Goal: Transaction & Acquisition: Book appointment/travel/reservation

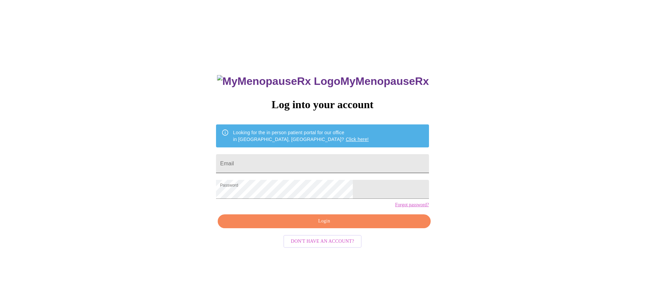
click at [315, 163] on input "Email" at bounding box center [322, 163] width 213 height 19
type input "reesamosley@icloud.com"
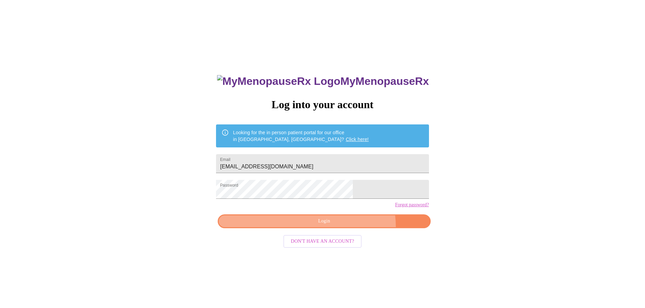
click at [345, 228] on button "Login" at bounding box center [324, 222] width 213 height 14
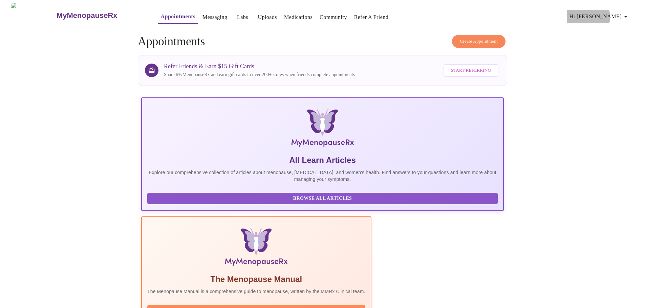
click at [620, 14] on span "Hi [PERSON_NAME]" at bounding box center [599, 16] width 60 height 9
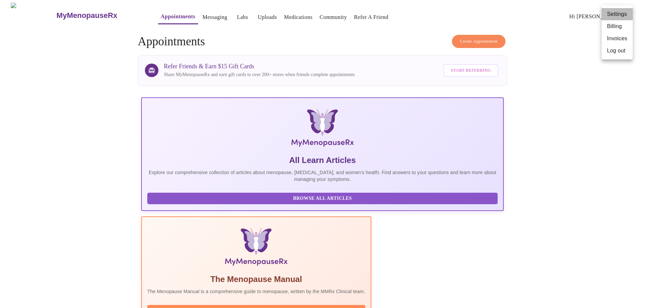
click at [619, 13] on li "Settings" at bounding box center [616, 14] width 31 height 12
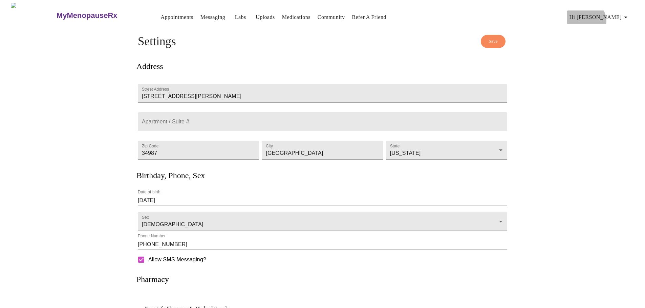
click at [617, 18] on span "Hi [PERSON_NAME]" at bounding box center [599, 17] width 60 height 9
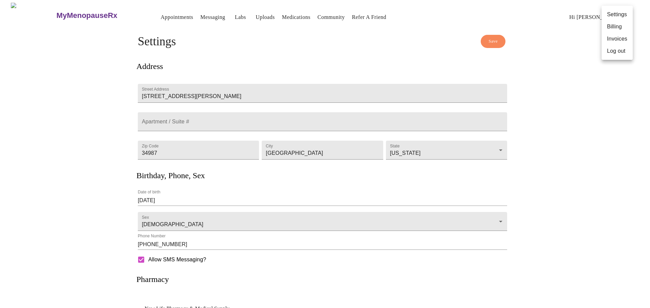
click at [611, 27] on li "Billing" at bounding box center [616, 27] width 31 height 12
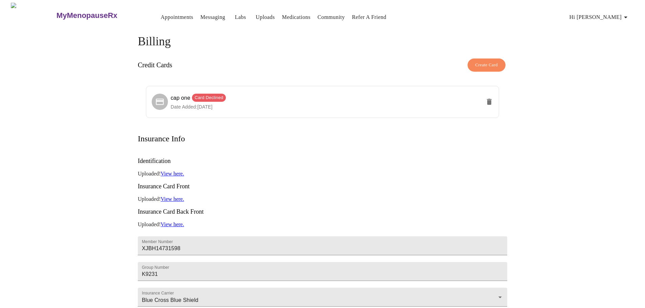
click at [174, 171] on link "View here." at bounding box center [171, 174] width 23 height 6
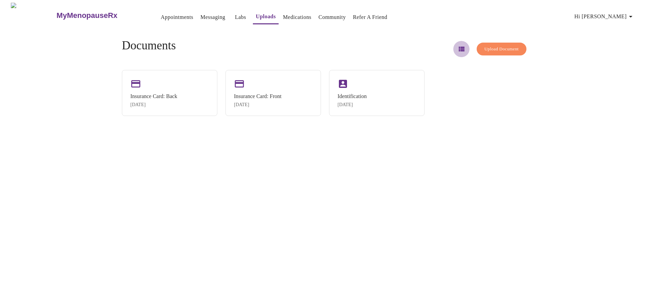
click at [459, 49] on icon "button" at bounding box center [462, 49] width 6 height 5
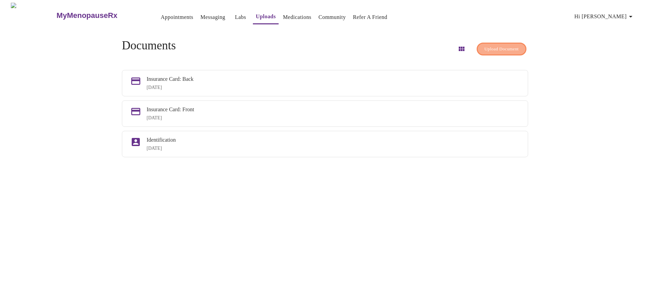
click at [495, 43] on button "Upload Document" at bounding box center [501, 49] width 50 height 13
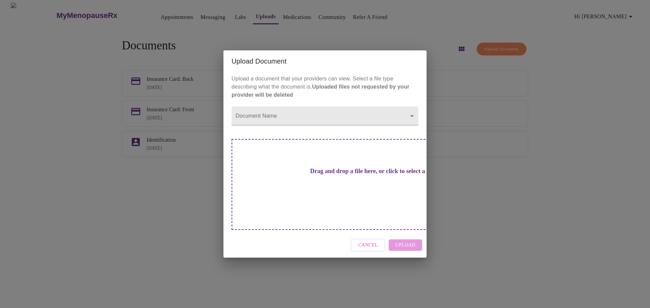
click at [331, 192] on div "Drag and drop a file here, or click to select a file" at bounding box center [372, 184] width 282 height 91
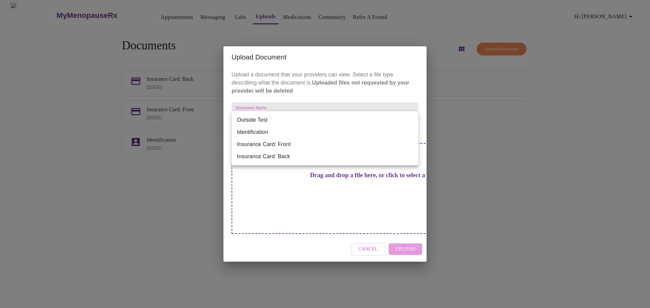
click at [284, 127] on body "MyMenopauseRx Appointments Messaging Labs Uploads Medications Community Refer a…" at bounding box center [325, 157] width 644 height 308
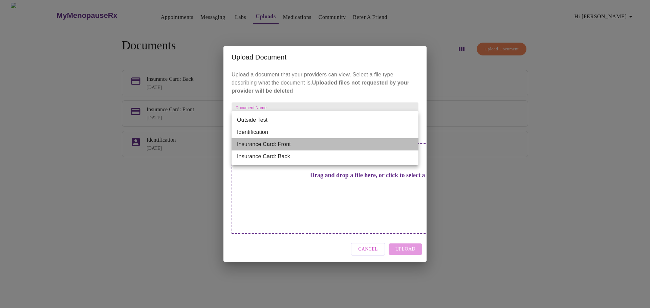
click at [287, 140] on li "Insurance Card: Front" at bounding box center [324, 144] width 187 height 12
type input "Insurance Card: Front"
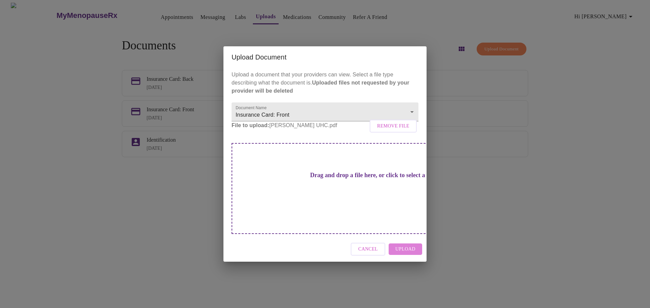
click at [400, 245] on span "Upload" at bounding box center [405, 249] width 20 height 8
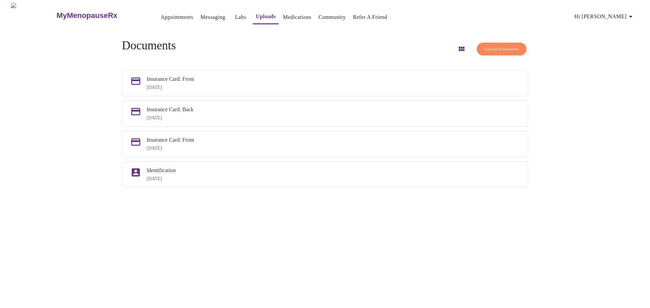
click at [415, 232] on div "MyMenopauseRx Appointments Messaging Labs Uploads Medications Community Refer a…" at bounding box center [325, 157] width 644 height 308
click at [346, 121] on div "May 7, 2025" at bounding box center [333, 117] width 373 height 5
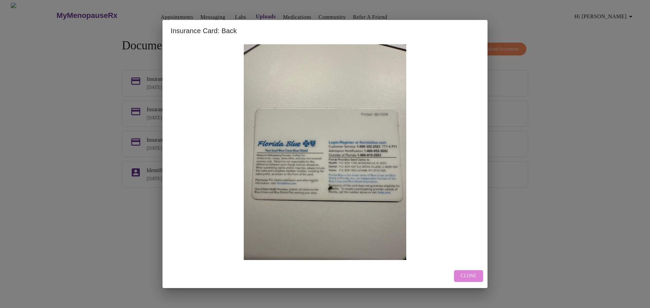
click at [471, 278] on span "Close" at bounding box center [469, 276] width 16 height 8
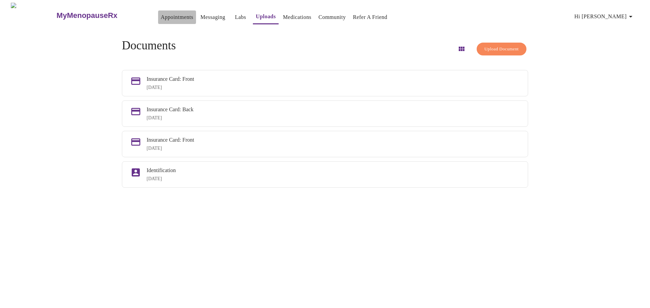
click at [161, 13] on link "Appointments" at bounding box center [177, 17] width 32 height 9
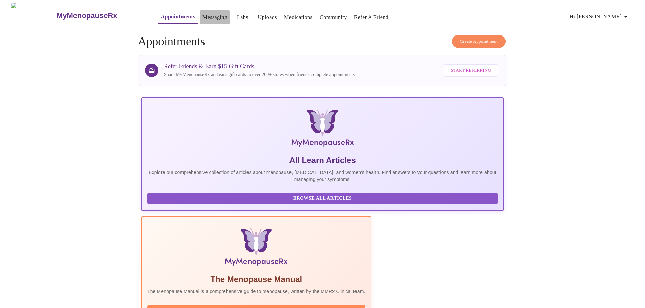
click at [202, 13] on link "Messaging" at bounding box center [214, 17] width 25 height 9
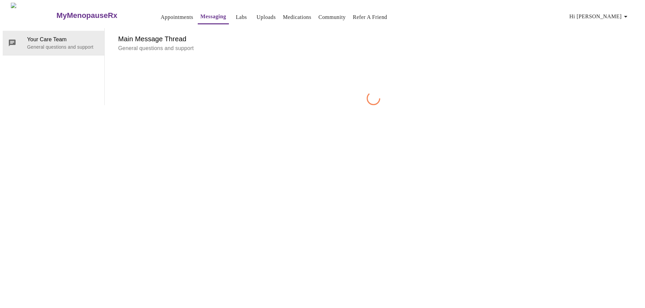
scroll to position [25, 0]
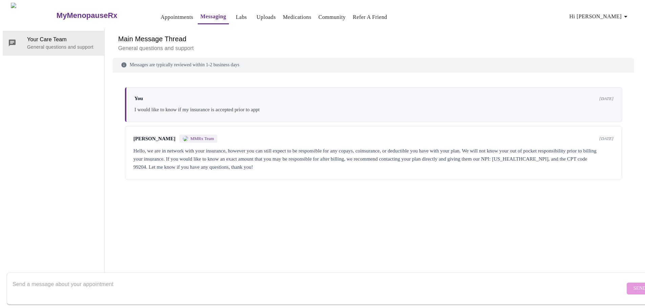
click at [125, 282] on textarea "Send a message about your appointment" at bounding box center [319, 289] width 612 height 22
type textarea "I have new insurance via UHC. I have uploaded the card copy. Can you tell me if…"
click at [633, 285] on span "Send" at bounding box center [639, 289] width 13 height 8
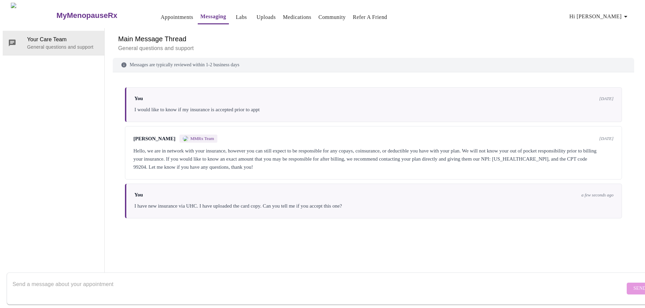
scroll to position [0, 0]
click at [161, 15] on link "Appointments" at bounding box center [177, 17] width 32 height 9
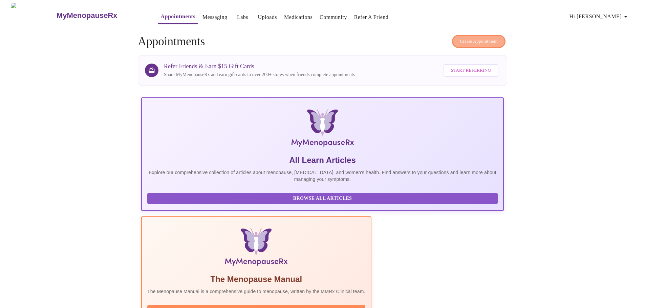
click at [478, 38] on span "Create Appointment" at bounding box center [479, 42] width 38 height 8
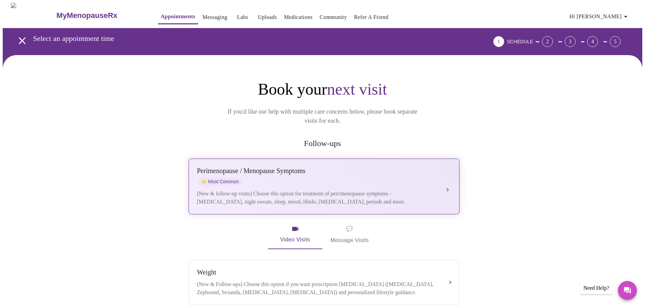
click at [376, 173] on div "Perimenopause / Menopause Symptoms ⭐ Most Common" at bounding box center [317, 176] width 240 height 19
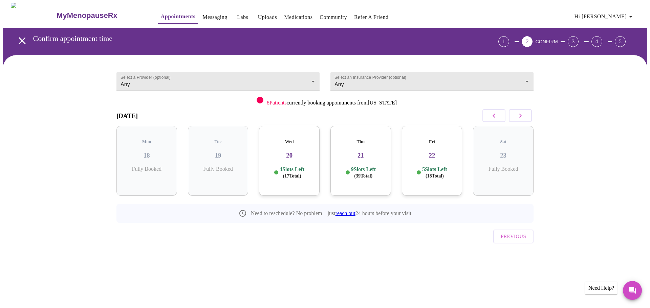
click at [290, 152] on h3 "20" at bounding box center [289, 155] width 50 height 7
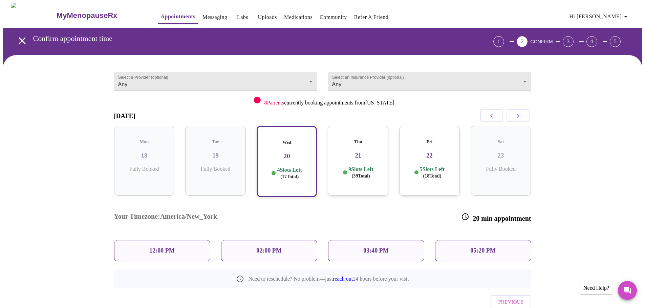
click at [172, 247] on p "12:00 PM" at bounding box center [161, 250] width 25 height 7
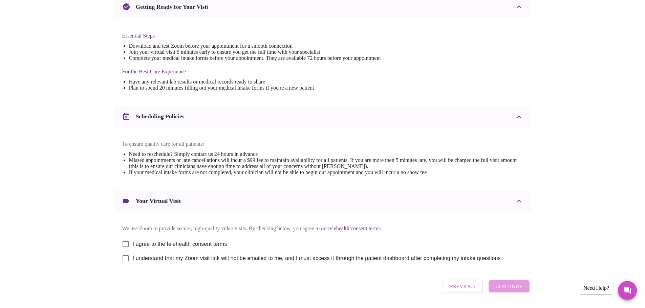
scroll to position [169, 0]
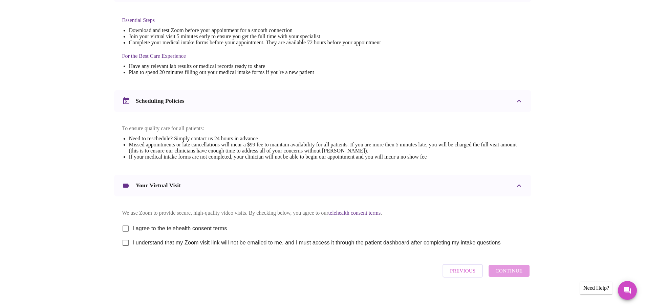
click at [124, 231] on input "I agree to the telehealth consent terms" at bounding box center [125, 229] width 14 height 14
checkbox input "true"
click at [128, 250] on input "I understand that my Zoom visit link will not be emailed to me, and I must acce…" at bounding box center [125, 243] width 14 height 14
checkbox input "true"
click at [521, 275] on span "Continue" at bounding box center [508, 271] width 27 height 9
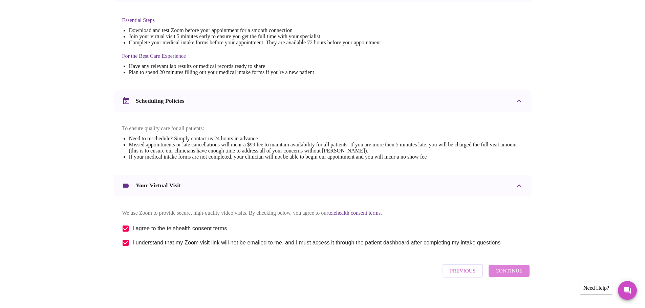
scroll to position [0, 0]
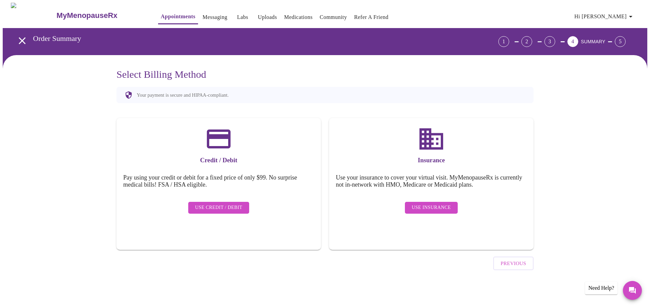
click at [434, 204] on span "Use Insurance" at bounding box center [430, 208] width 39 height 8
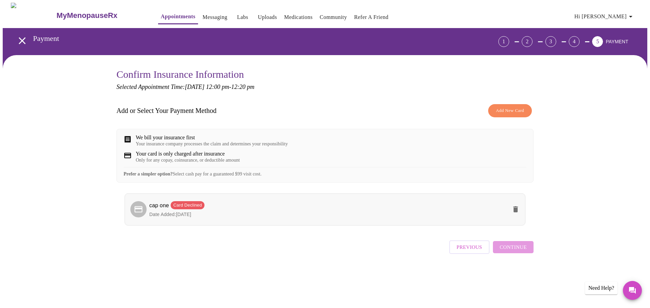
click at [430, 211] on span "cap one Card Declined" at bounding box center [328, 206] width 358 height 10
click at [185, 209] on span "Card Declined" at bounding box center [188, 205] width 34 height 7
click at [507, 109] on span "Add New Card" at bounding box center [510, 111] width 28 height 8
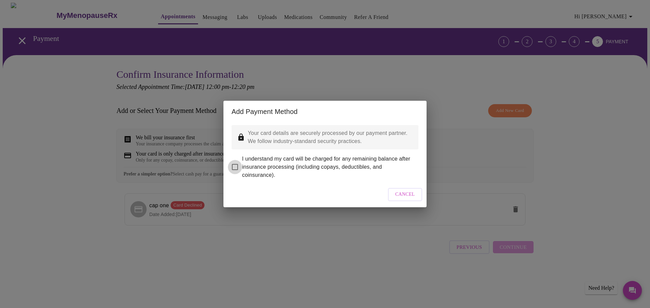
click at [240, 161] on input "I understand my card will be charged for any remaining balance after insurance …" at bounding box center [235, 167] width 14 height 14
checkbox input "true"
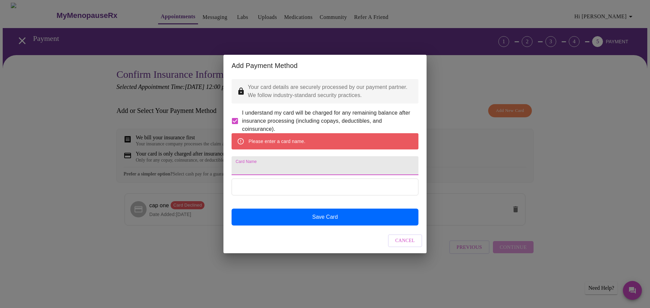
click at [279, 169] on input "Card Name" at bounding box center [324, 165] width 187 height 19
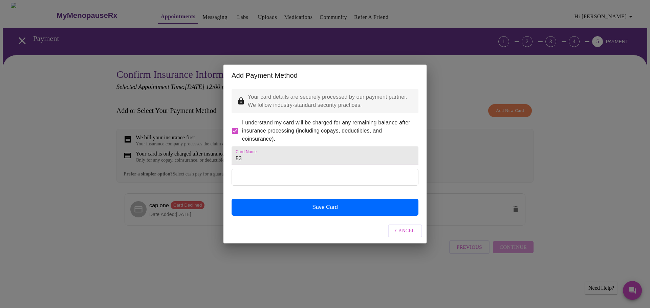
type input "53"
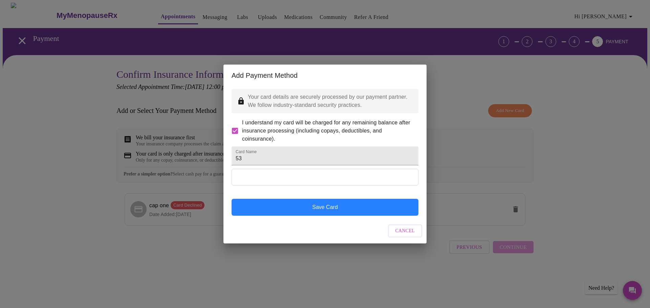
click at [314, 216] on button "Save Card" at bounding box center [324, 207] width 187 height 17
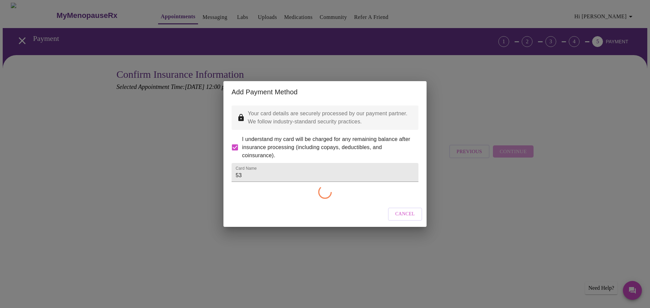
checkbox input "false"
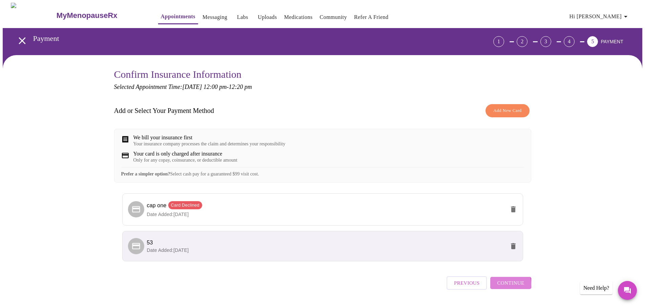
click at [510, 288] on span "Continue" at bounding box center [510, 283] width 27 height 9
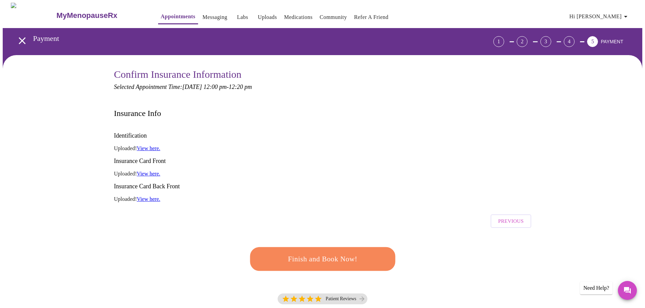
scroll to position [34, 0]
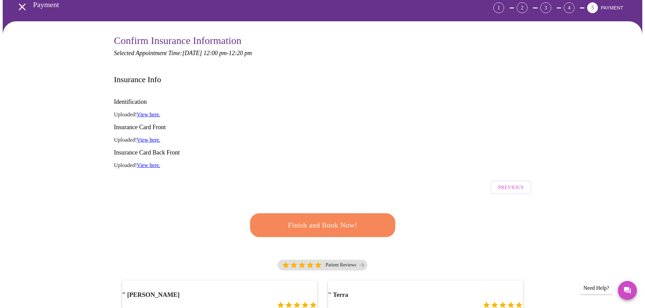
click at [158, 137] on link "View here." at bounding box center [148, 140] width 23 height 6
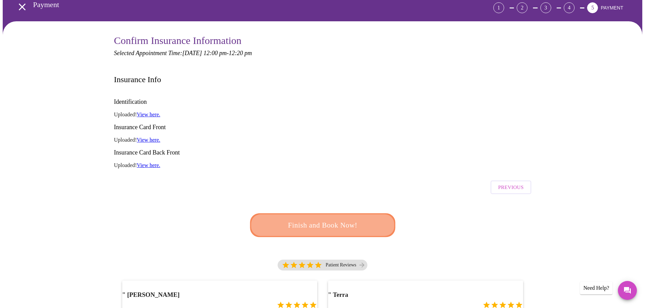
click at [326, 219] on span "Finish and Book Now!" at bounding box center [322, 225] width 125 height 13
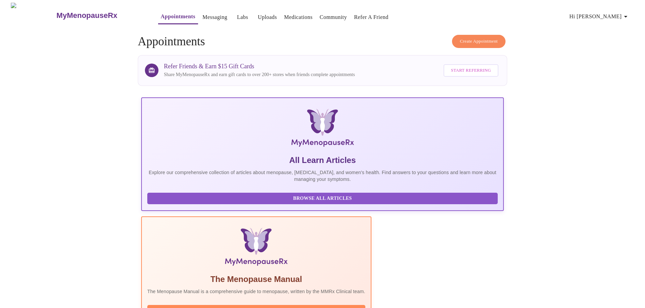
click at [237, 17] on link "Labs" at bounding box center [242, 17] width 11 height 9
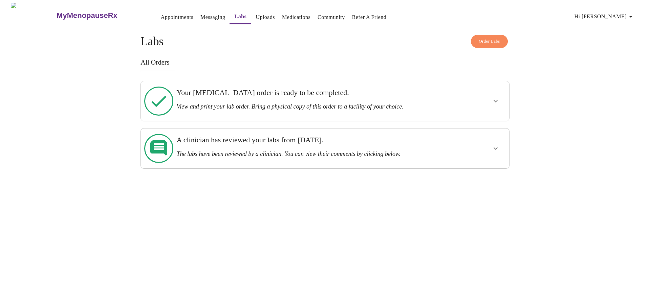
click at [160, 137] on icon at bounding box center [158, 148] width 29 height 29
click at [497, 148] on icon "show more" at bounding box center [495, 149] width 4 height 2
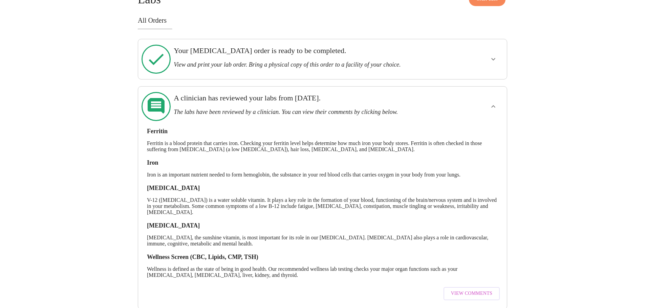
scroll to position [44, 0]
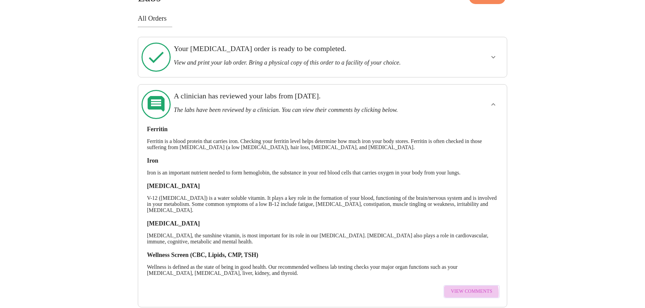
click at [465, 288] on span "View Comments" at bounding box center [471, 292] width 41 height 8
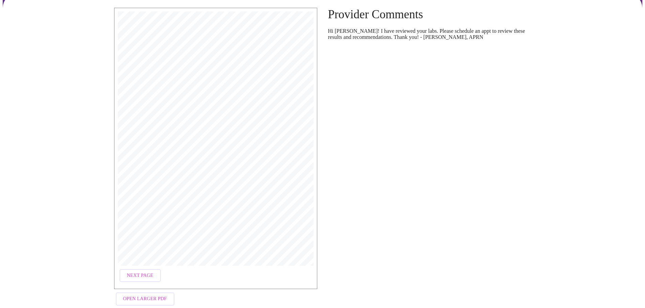
scroll to position [67, 0]
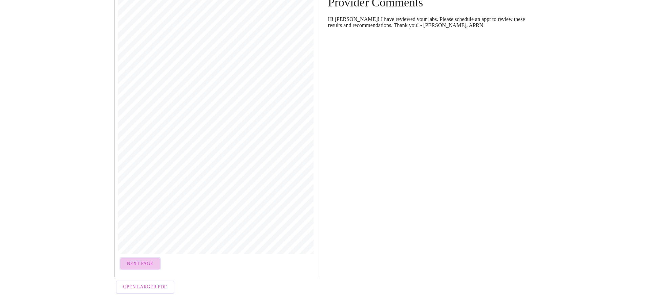
click at [152, 259] on button "Next Page" at bounding box center [139, 264] width 41 height 13
click at [150, 291] on button "Open Larger PDF" at bounding box center [145, 287] width 59 height 13
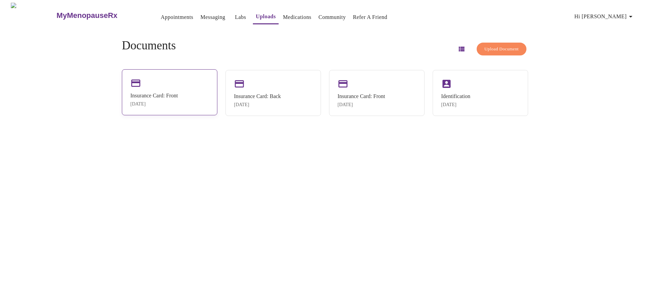
click at [160, 90] on div "Insurance Card: Front Aug 18, 2025" at bounding box center [169, 92] width 95 height 46
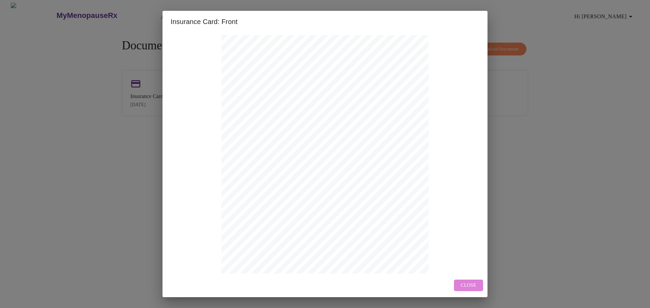
click at [463, 285] on span "Close" at bounding box center [469, 286] width 16 height 8
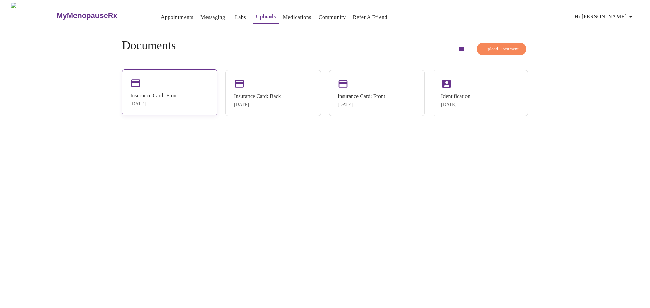
click at [168, 98] on div "Insurance Card: Front" at bounding box center [153, 96] width 47 height 6
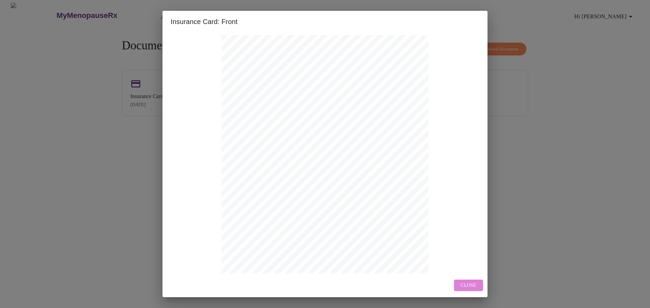
click at [470, 282] on span "Close" at bounding box center [469, 286] width 16 height 8
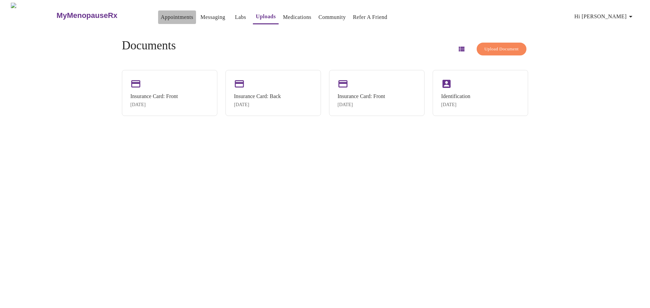
click at [161, 16] on link "Appointments" at bounding box center [177, 17] width 32 height 9
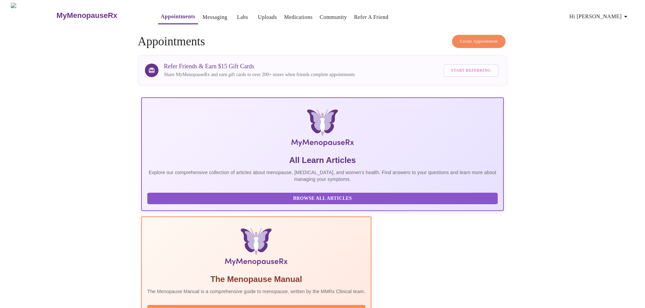
click at [483, 38] on span "Create Appointment" at bounding box center [479, 42] width 38 height 8
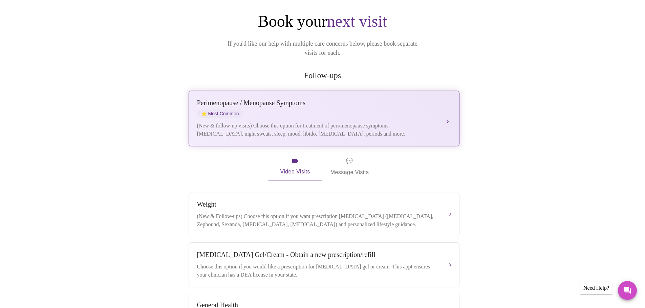
scroll to position [68, 0]
